Goal: Task Accomplishment & Management: Use online tool/utility

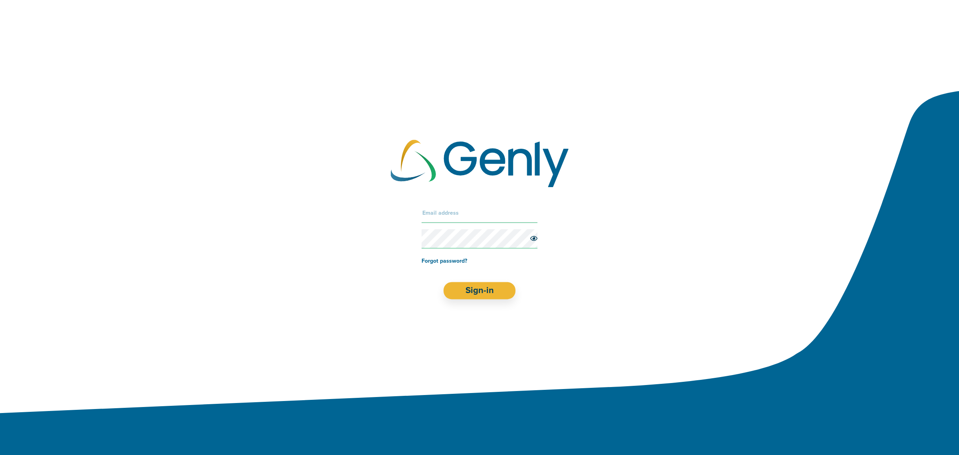
click at [448, 214] on input "text" at bounding box center [480, 212] width 116 height 19
paste input "[EMAIL_ADDRESS][DOMAIN_NAME]"
type input "[EMAIL_ADDRESS][DOMAIN_NAME]"
click at [480, 293] on button "Sign-in" at bounding box center [480, 290] width 72 height 17
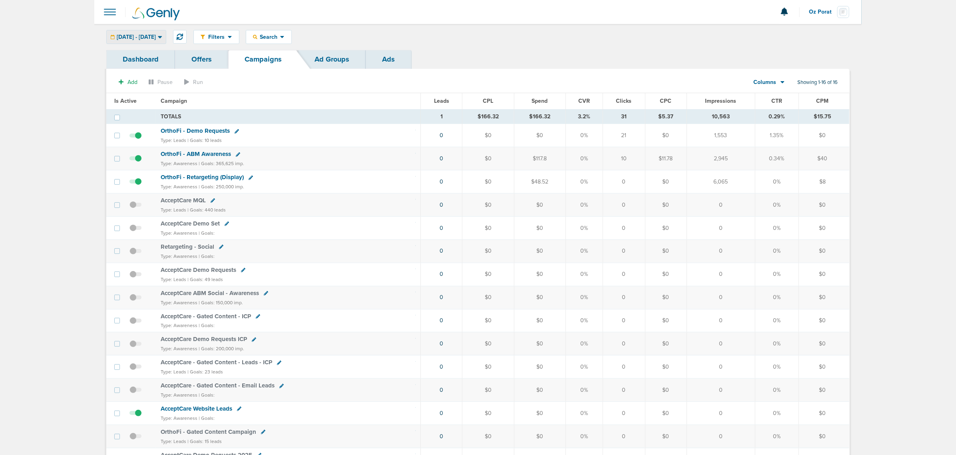
click at [156, 38] on span "[DATE] - [DATE]" at bounding box center [136, 37] width 39 height 6
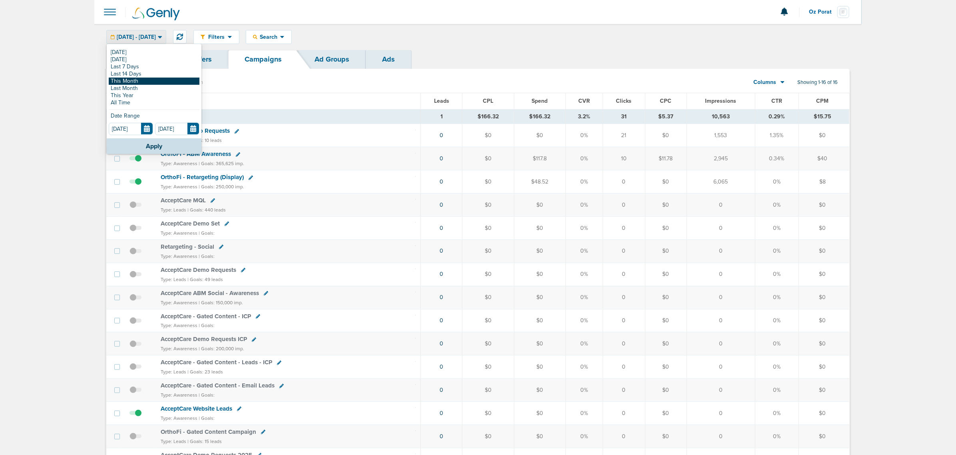
click at [142, 80] on link "This Month" at bounding box center [154, 81] width 91 height 7
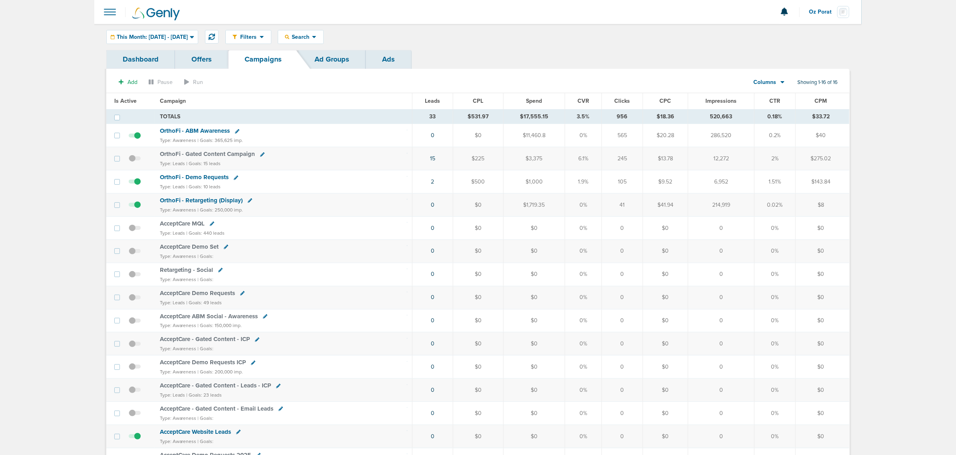
click at [186, 176] on span "OrthoFi - Demo Requests" at bounding box center [194, 176] width 69 height 7
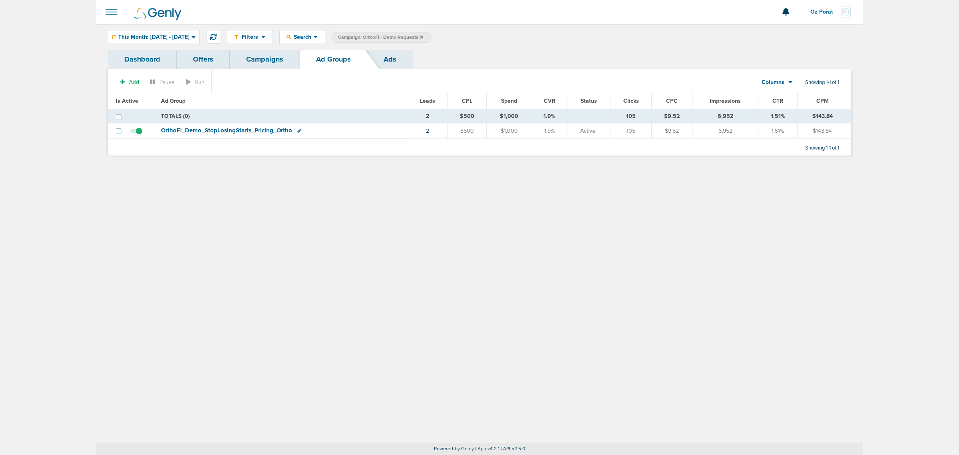
click at [460, 225] on div "Filters Active Only Settings Status Active Inactive Objectives MQL SQL Traffic …" at bounding box center [479, 233] width 767 height 418
click at [286, 59] on link "Campaigns" at bounding box center [265, 59] width 70 height 19
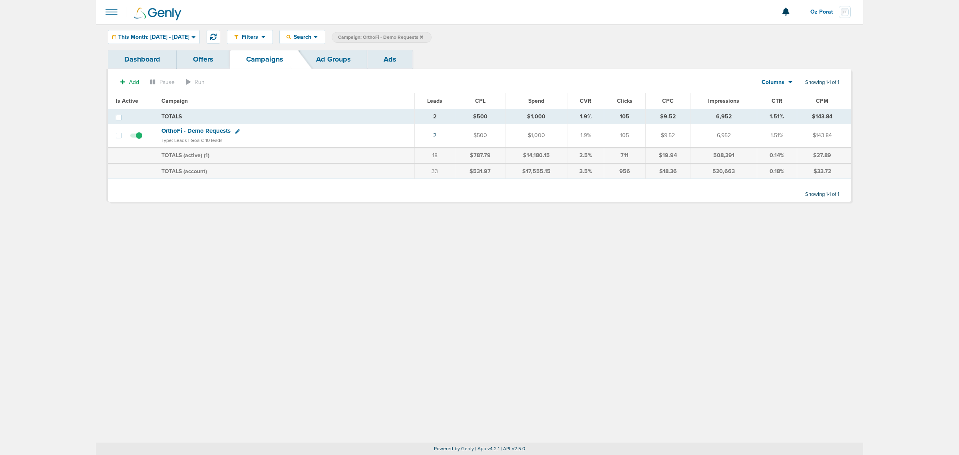
click at [430, 267] on div "Filters Active Only Settings Status Active Inactive Objectives MQL SQL Traffic …" at bounding box center [479, 233] width 767 height 418
